Goal: Task Accomplishment & Management: Manage account settings

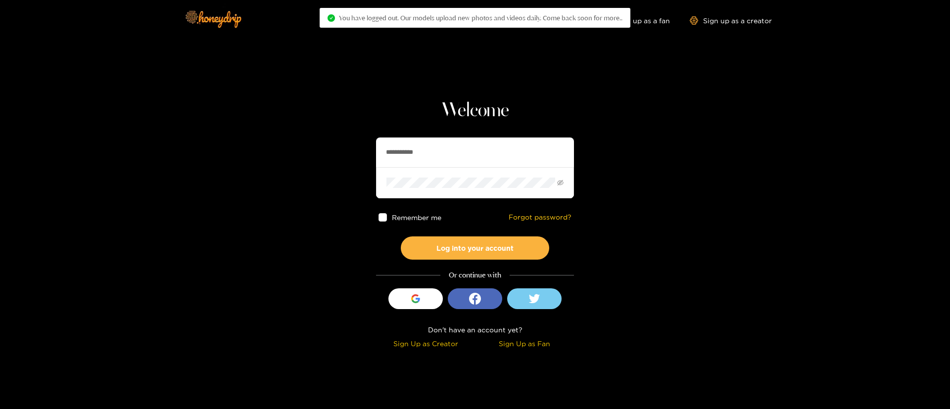
click at [456, 150] on input "**********" at bounding box center [475, 153] width 198 height 30
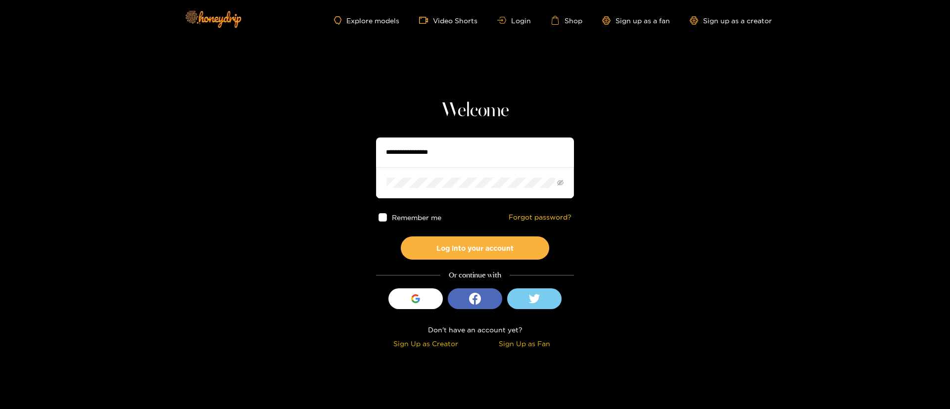
click at [489, 125] on div "Welcome Remember me Forgot password? Log into your account Or continue with Sig…" at bounding box center [475, 225] width 198 height 253
click at [480, 159] on input "text" at bounding box center [475, 153] width 198 height 30
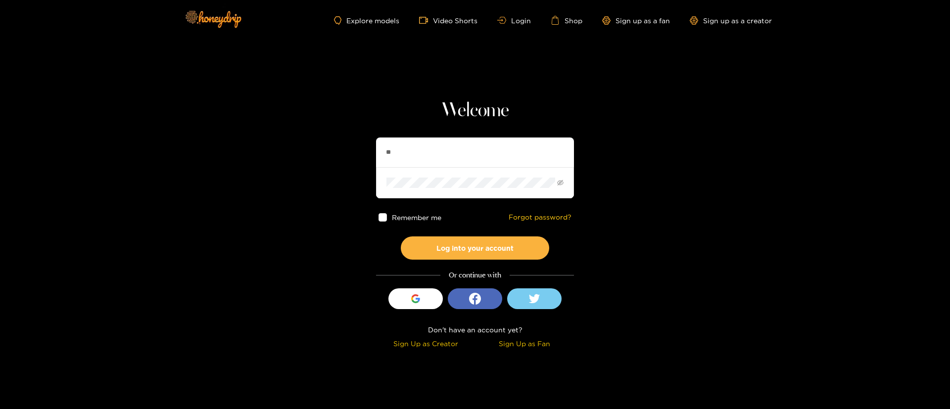
type input "*"
type input "**********"
click at [500, 242] on button "Log into your account" at bounding box center [475, 248] width 148 height 23
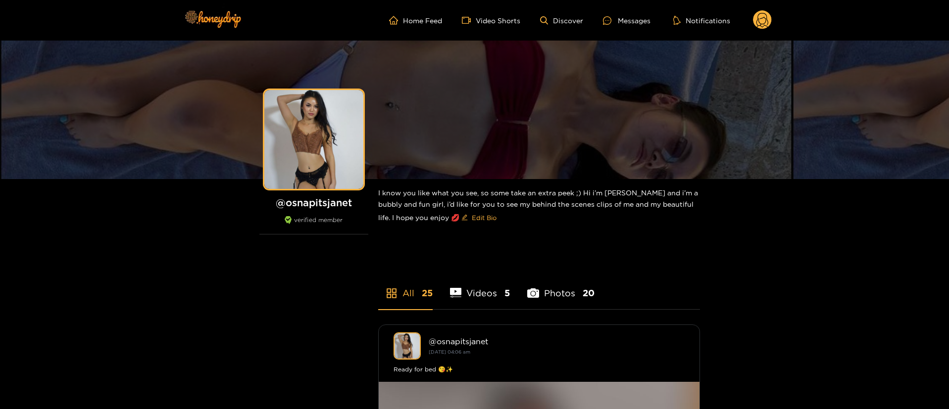
click at [754, 23] on circle at bounding box center [762, 19] width 19 height 19
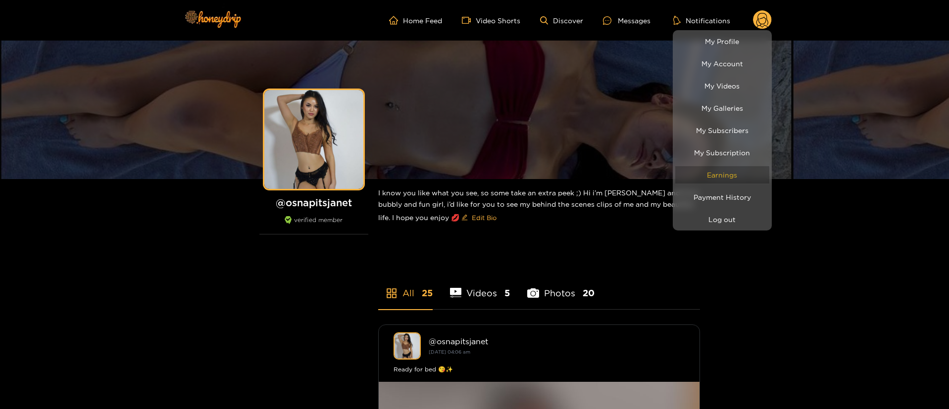
click at [737, 179] on link "Earnings" at bounding box center [722, 174] width 94 height 17
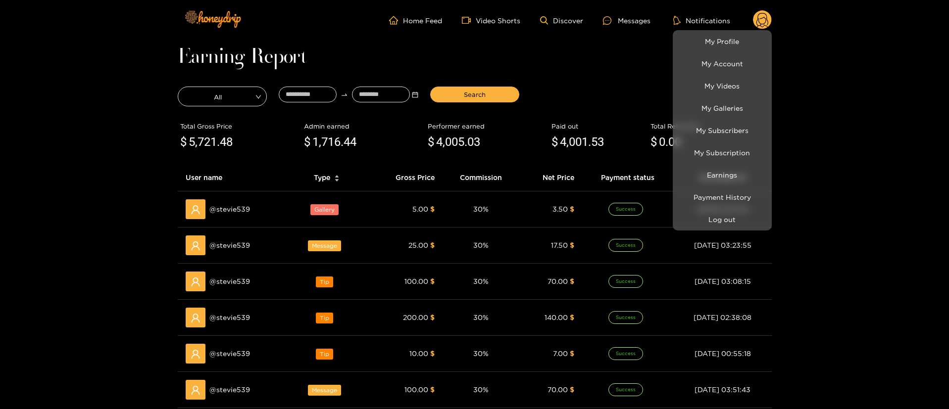
click at [614, 81] on div at bounding box center [474, 204] width 949 height 409
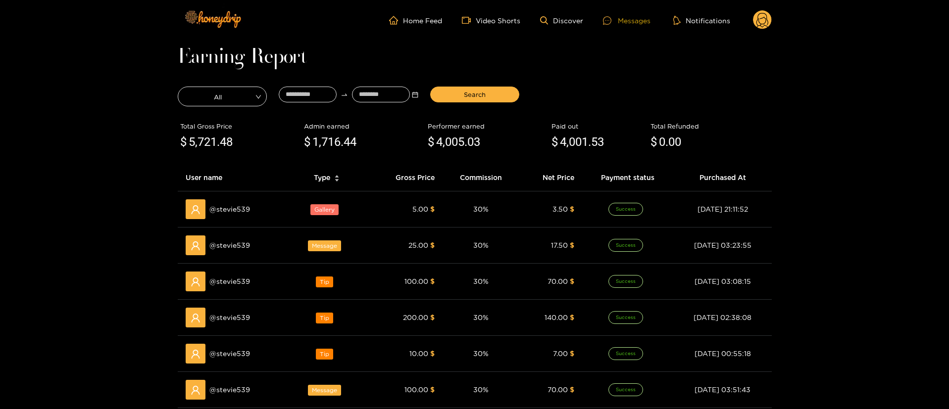
click at [618, 18] on div at bounding box center [610, 20] width 15 height 8
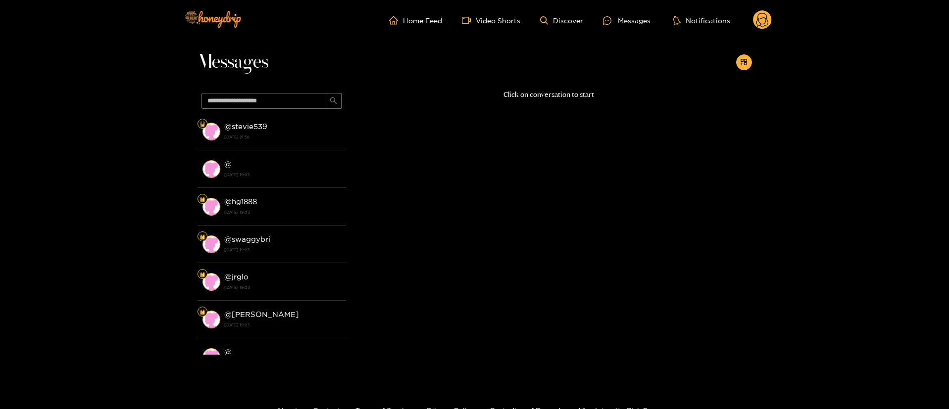
click at [770, 7] on div "Home Feed Video Shorts Discover Messages Notifications 0 videos discover messag…" at bounding box center [475, 20] width 594 height 41
click at [758, 25] on circle at bounding box center [762, 19] width 19 height 19
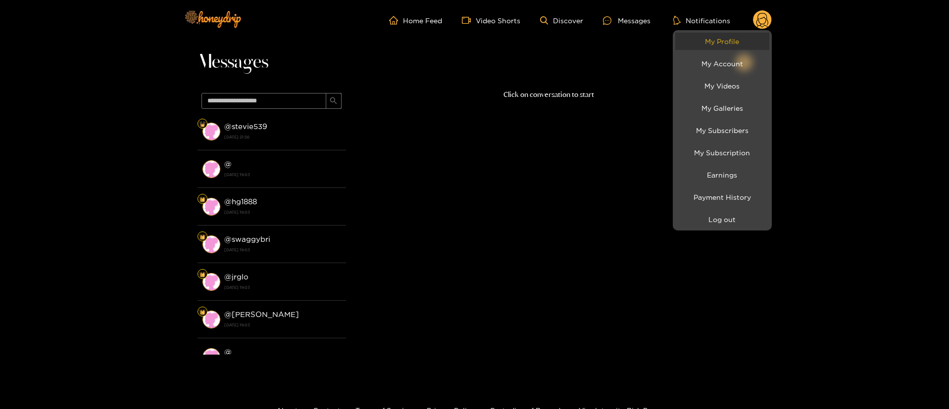
click at [721, 45] on link "My Profile" at bounding box center [722, 41] width 94 height 17
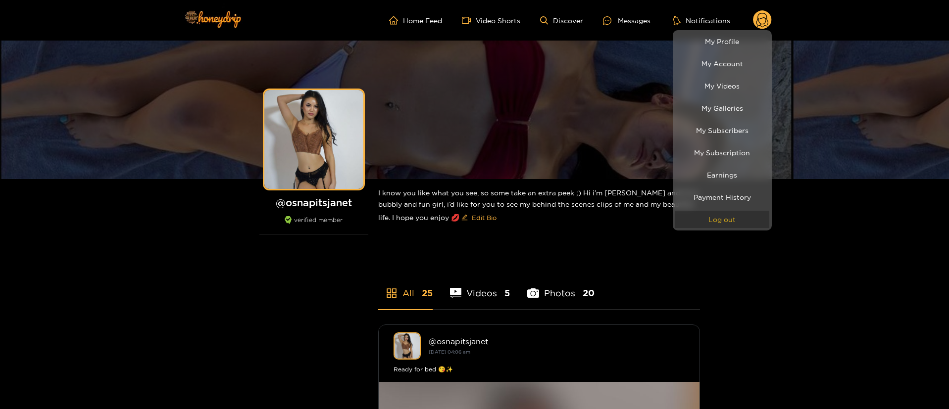
click at [716, 216] on button "Log out" at bounding box center [722, 219] width 94 height 17
